Goal: Information Seeking & Learning: Learn about a topic

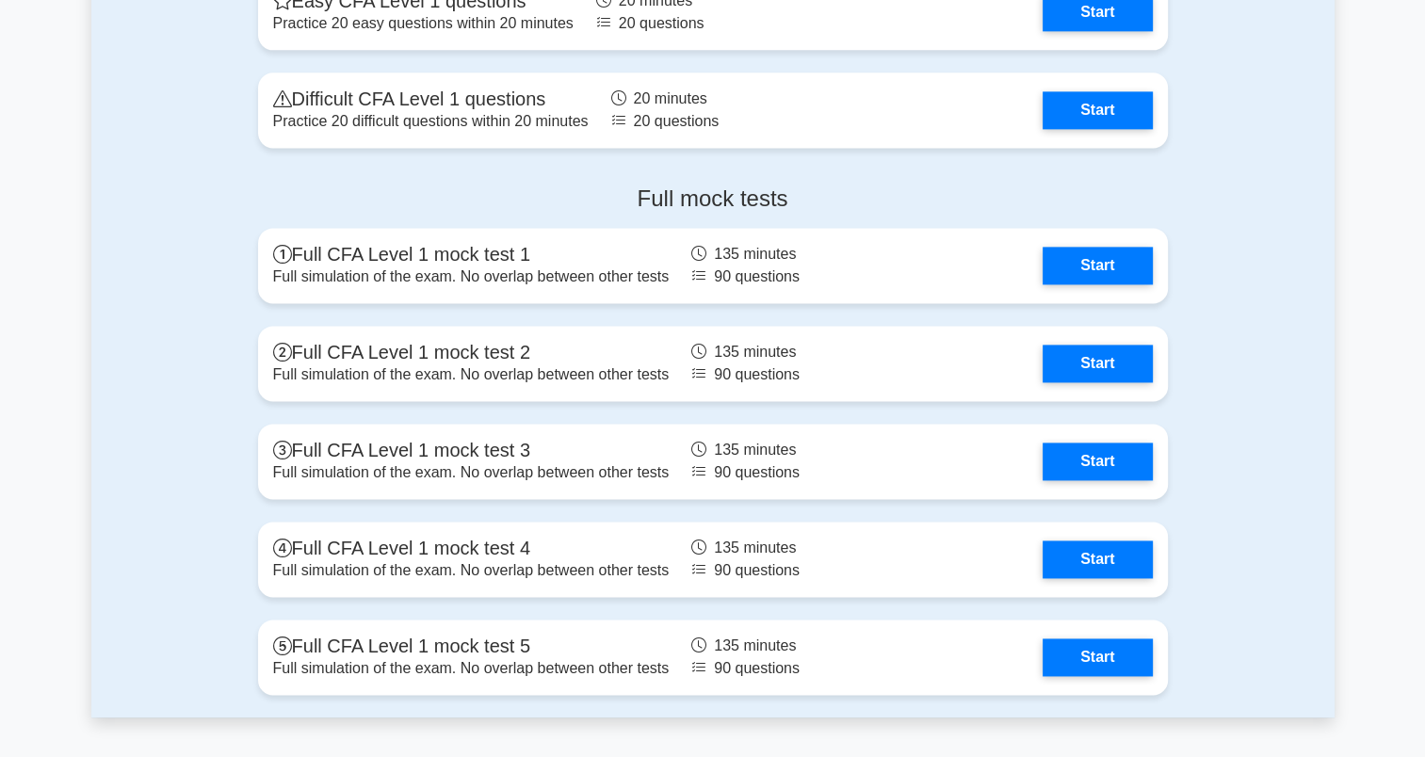
scroll to position [2532, 0]
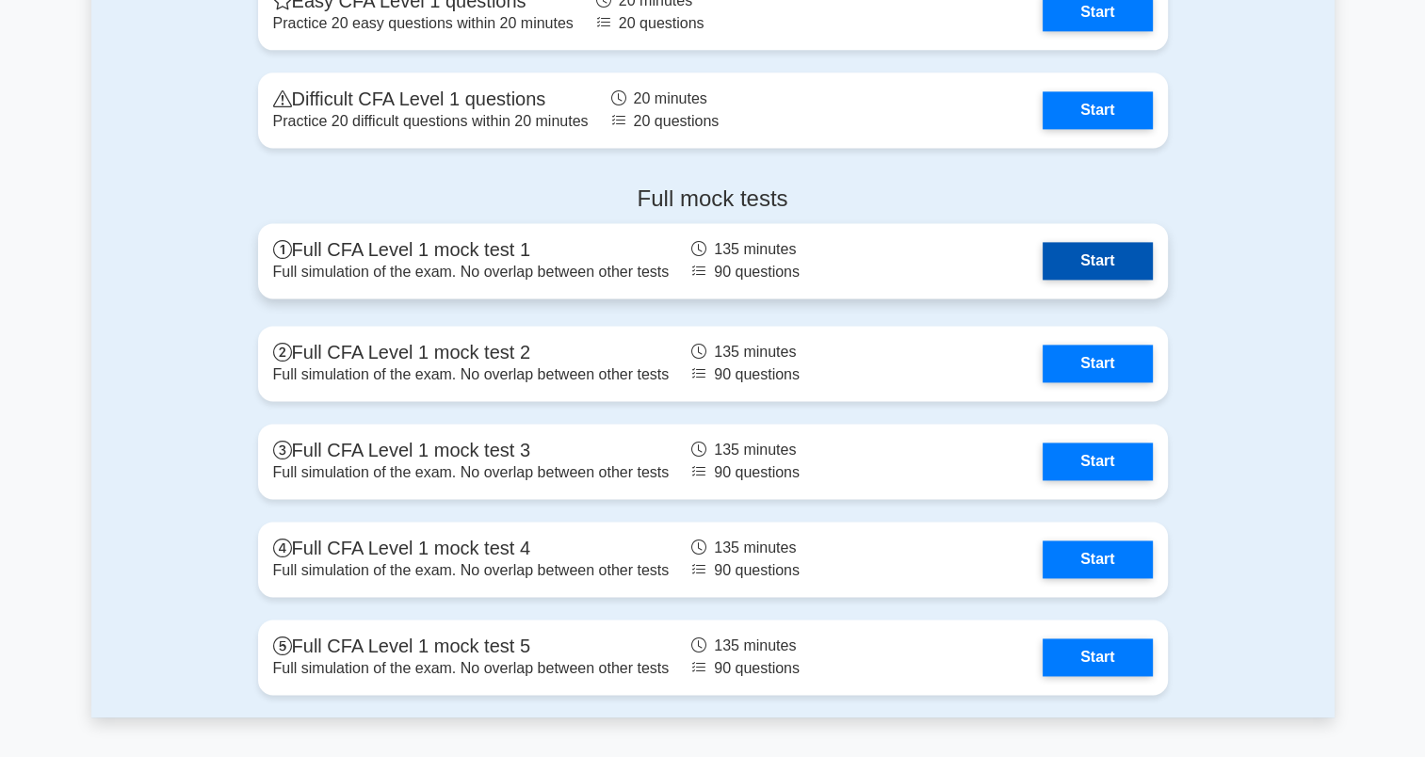
click at [1043, 269] on link "Start" at bounding box center [1097, 261] width 109 height 38
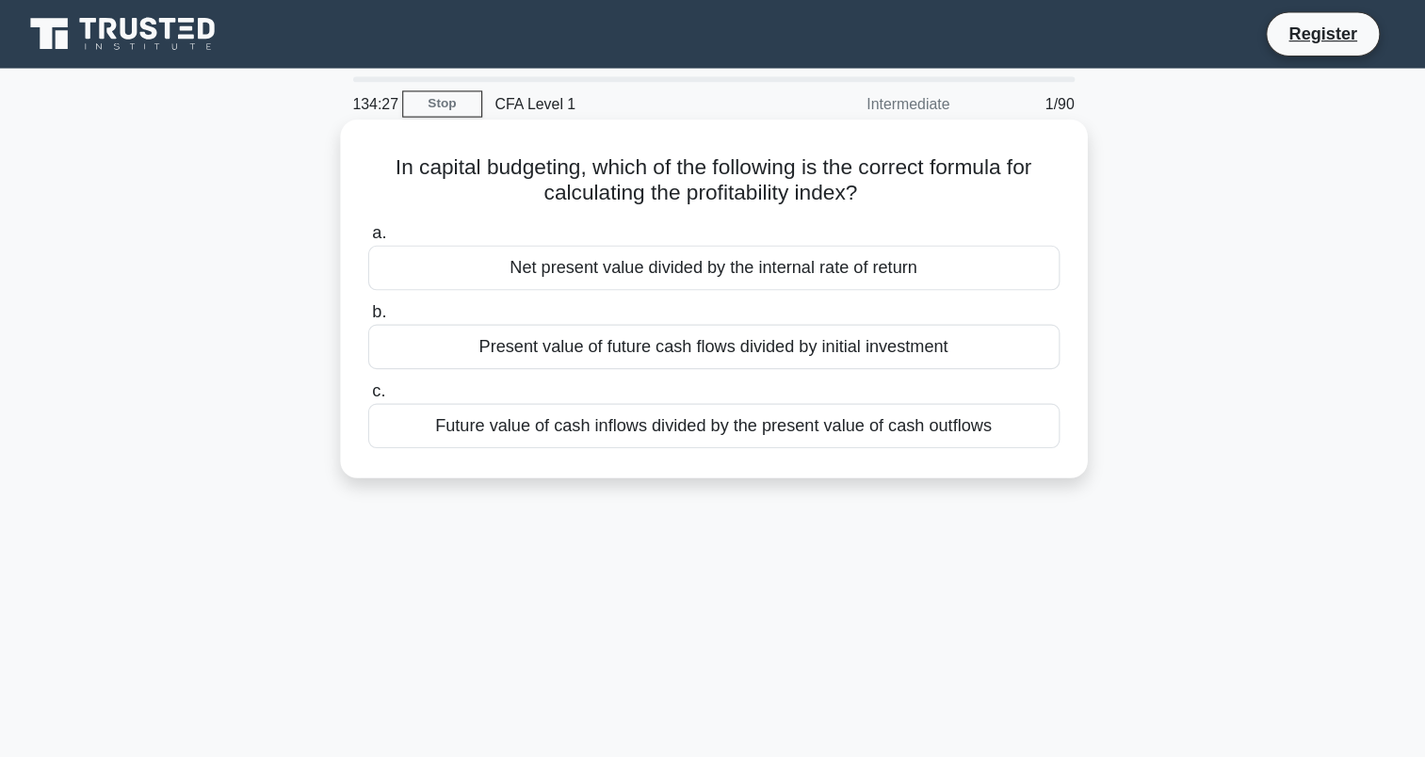
click at [801, 247] on div "Net present value divided by the internal rate of return" at bounding box center [713, 237] width 610 height 40
click at [408, 212] on input "a. Net present value divided by the internal rate of return" at bounding box center [408, 206] width 0 height 12
